Goal: Task Accomplishment & Management: Manage account settings

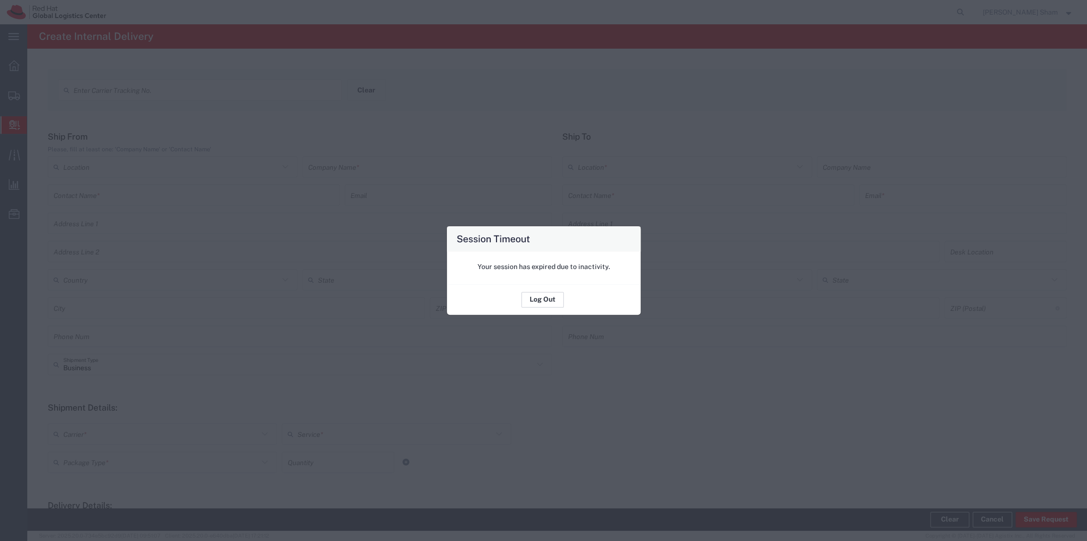
click at [547, 302] on button "Log Out" at bounding box center [542, 300] width 42 height 16
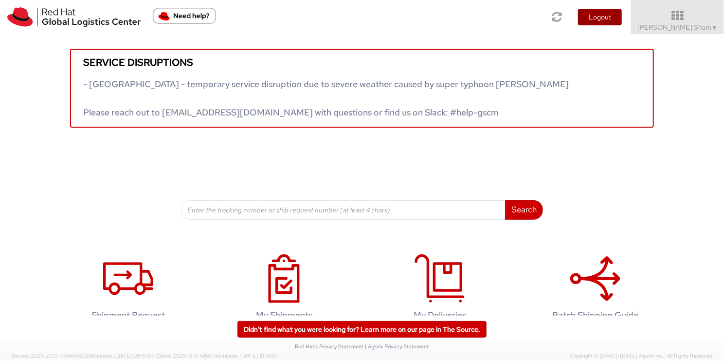
click at [622, 17] on button "Logout" at bounding box center [600, 17] width 44 height 17
click at [622, 14] on button "Logout" at bounding box center [600, 17] width 44 height 17
